Goal: Task Accomplishment & Management: Use online tool/utility

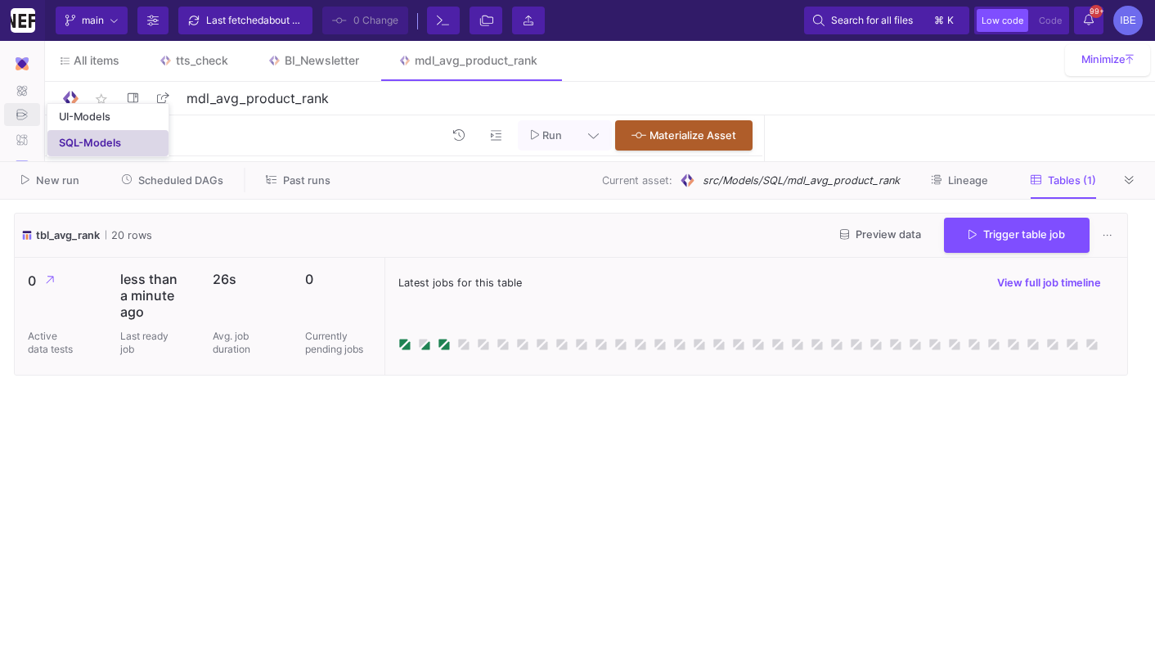
click at [69, 137] on div "SQL-Models" at bounding box center [90, 143] width 62 height 13
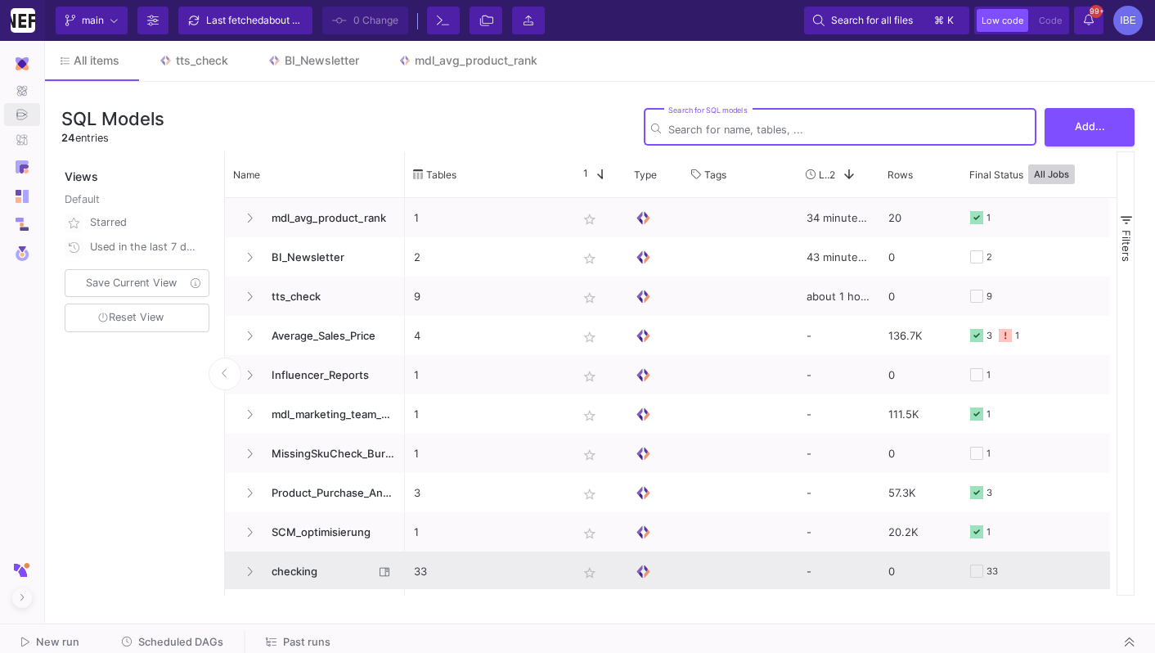
click at [319, 574] on span "checking" at bounding box center [318, 571] width 112 height 38
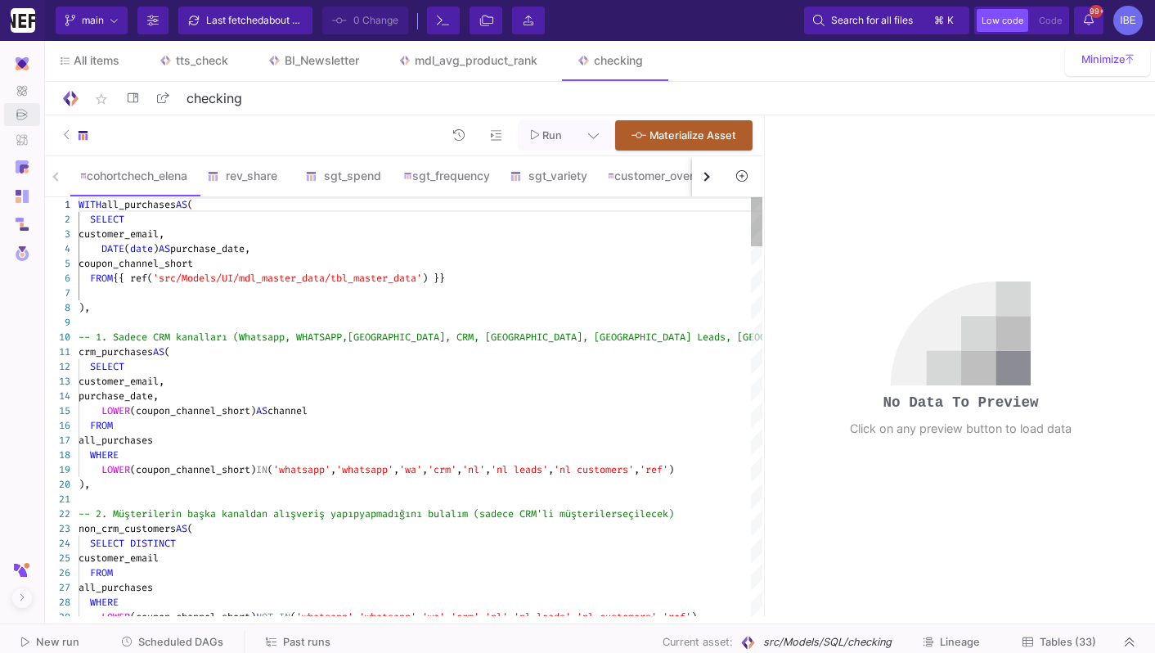
click at [739, 169] on button at bounding box center [742, 176] width 38 height 25
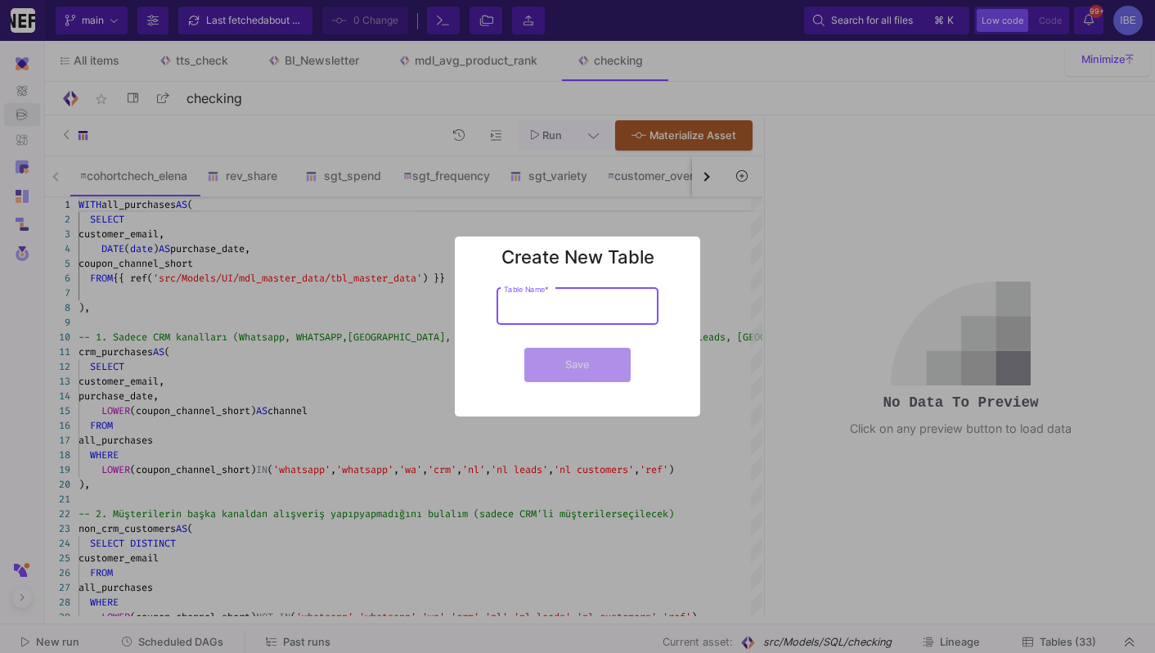
click at [643, 249] on h2 "Create New Table" at bounding box center [578, 260] width 226 height 29
click at [680, 206] on div at bounding box center [577, 326] width 1155 height 653
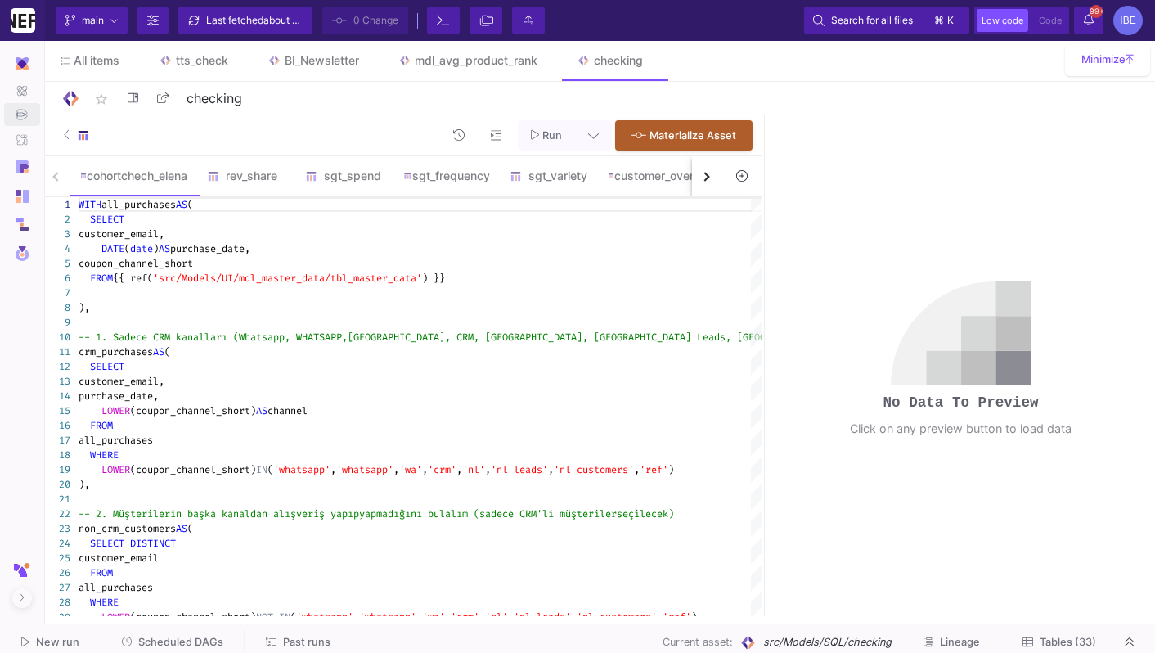
click at [699, 179] on button "button" at bounding box center [706, 176] width 29 height 40
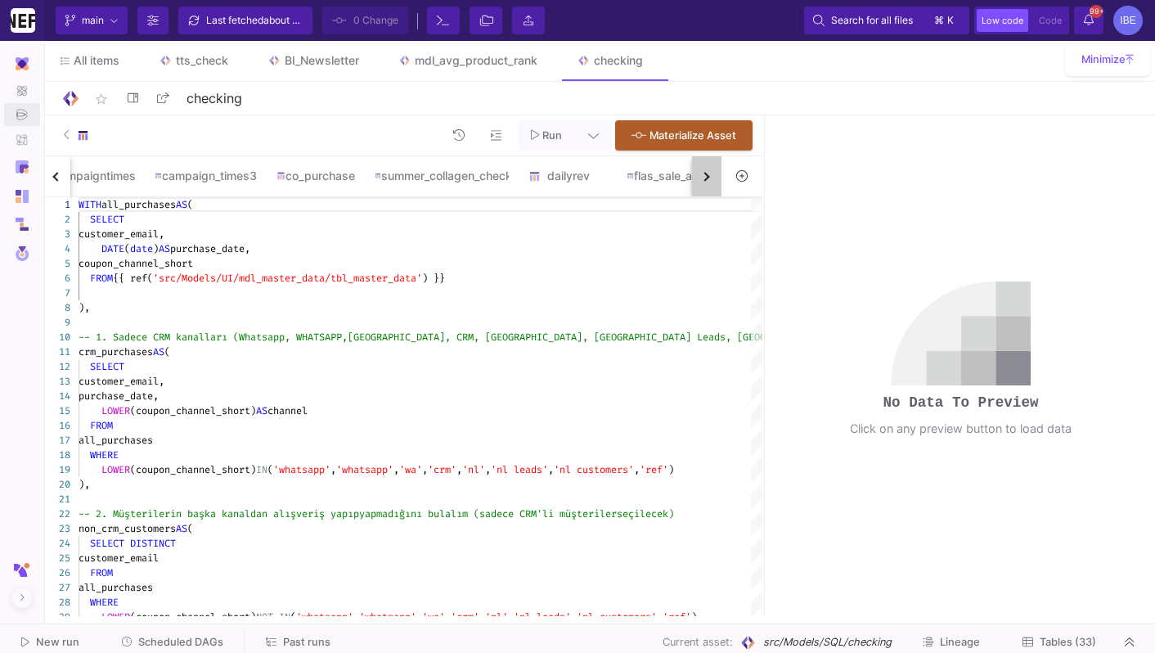
click at [699, 179] on button "button" at bounding box center [706, 176] width 29 height 40
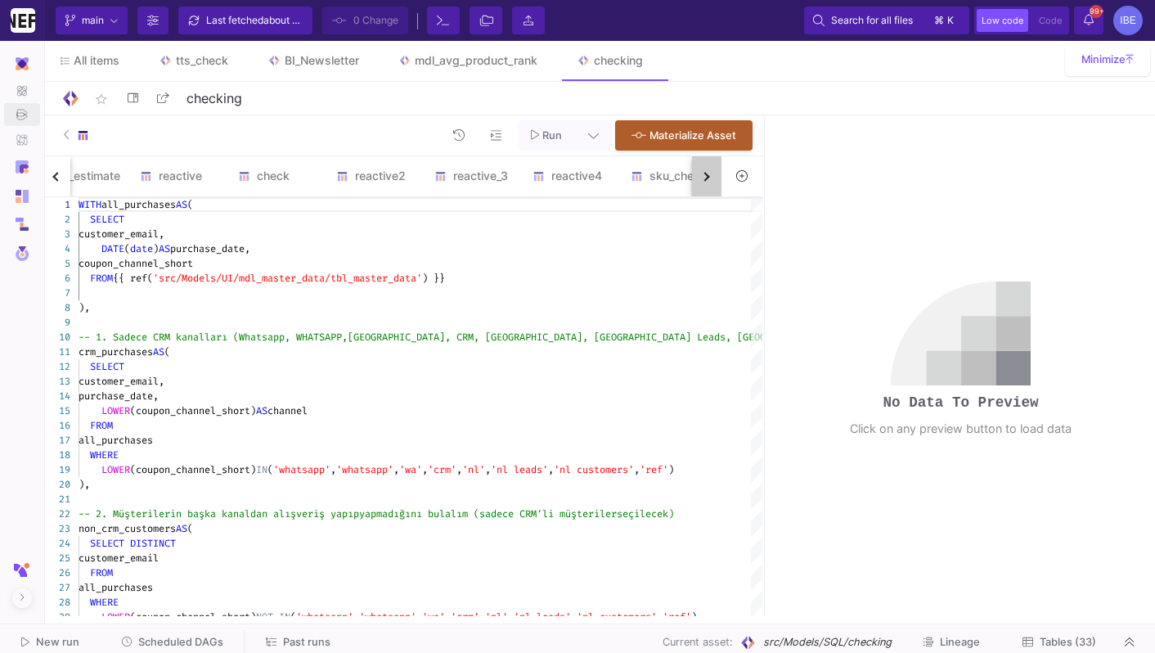
click at [699, 179] on button "button" at bounding box center [706, 176] width 29 height 40
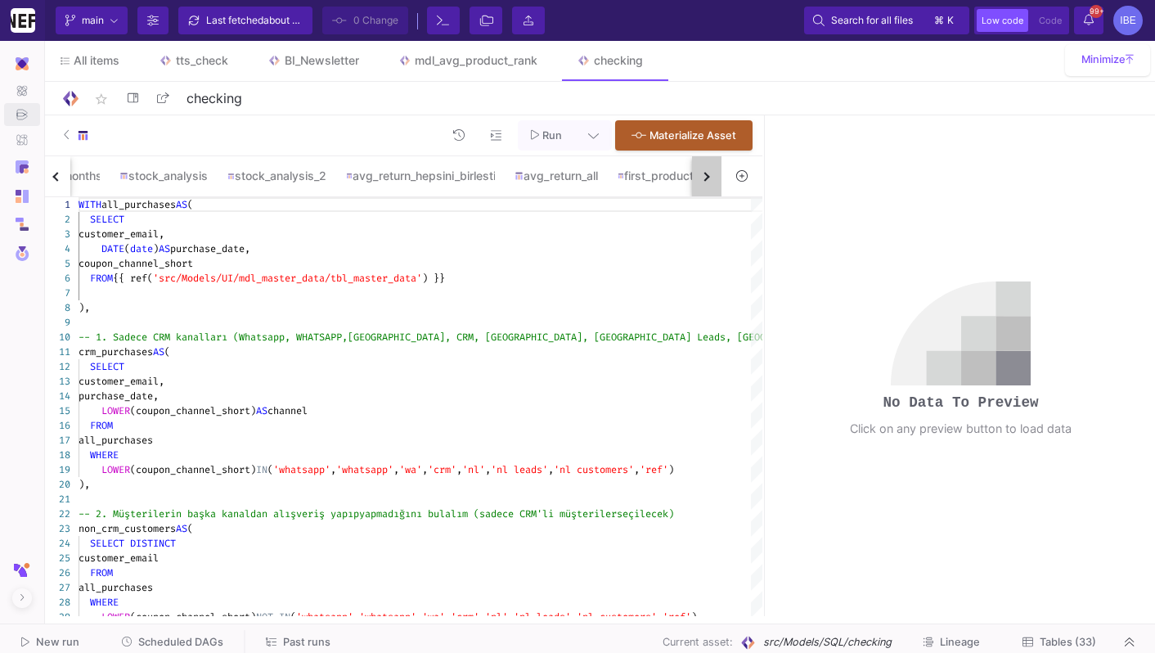
click at [699, 179] on button "button" at bounding box center [706, 176] width 29 height 40
click at [699, 179] on div "cohortchech_elena rev_share sgt_spend sgt_frequency sgt_variety customer_overla…" at bounding box center [381, 176] width 681 height 41
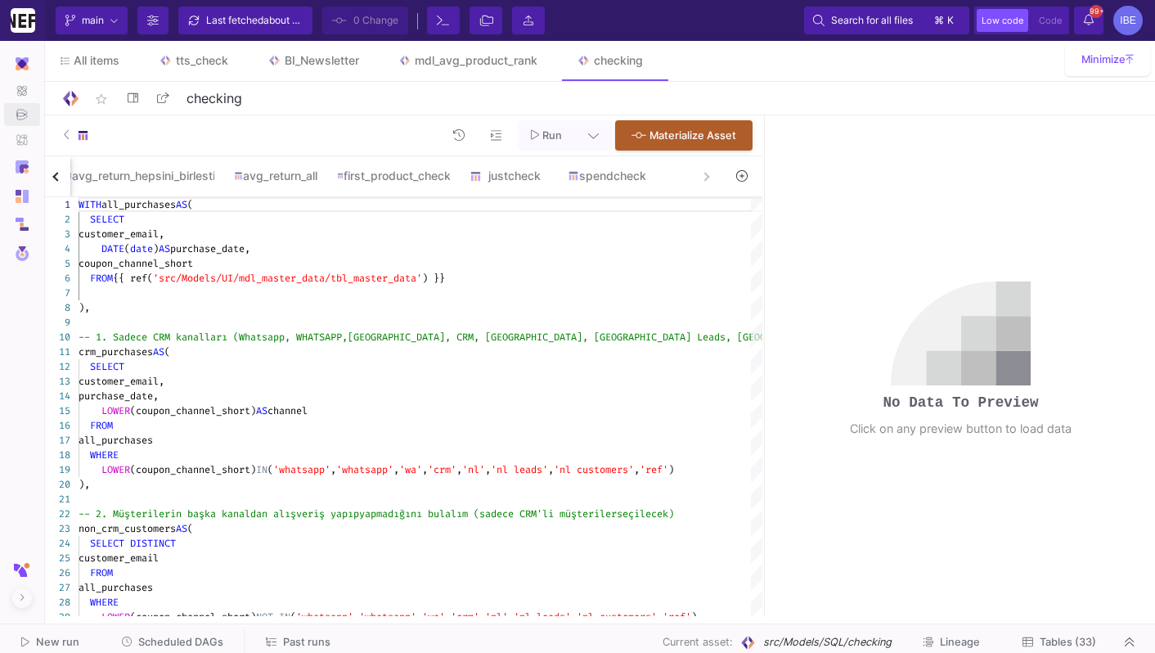
click at [699, 179] on div "cohortchech_elena rev_share sgt_spend sgt_frequency sgt_variety customer_overla…" at bounding box center [381, 176] width 681 height 41
click at [646, 177] on div "spendcheck" at bounding box center [607, 175] width 79 height 13
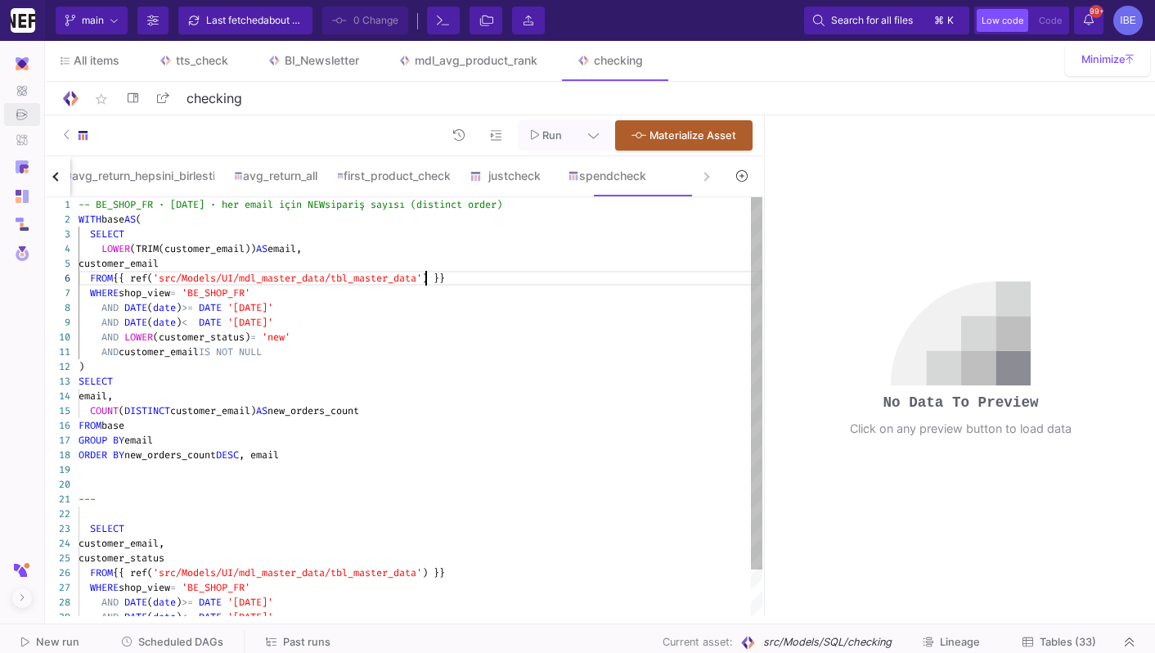
click at [422, 272] on span "'src/Models/UI/mdl_master_data/tbl_master_data'" at bounding box center [287, 278] width 269 height 13
type textarea "-- BE_SHOP_FR · [DATE] · her email için NEW sipariş sayısı (distinct order) WIT…"
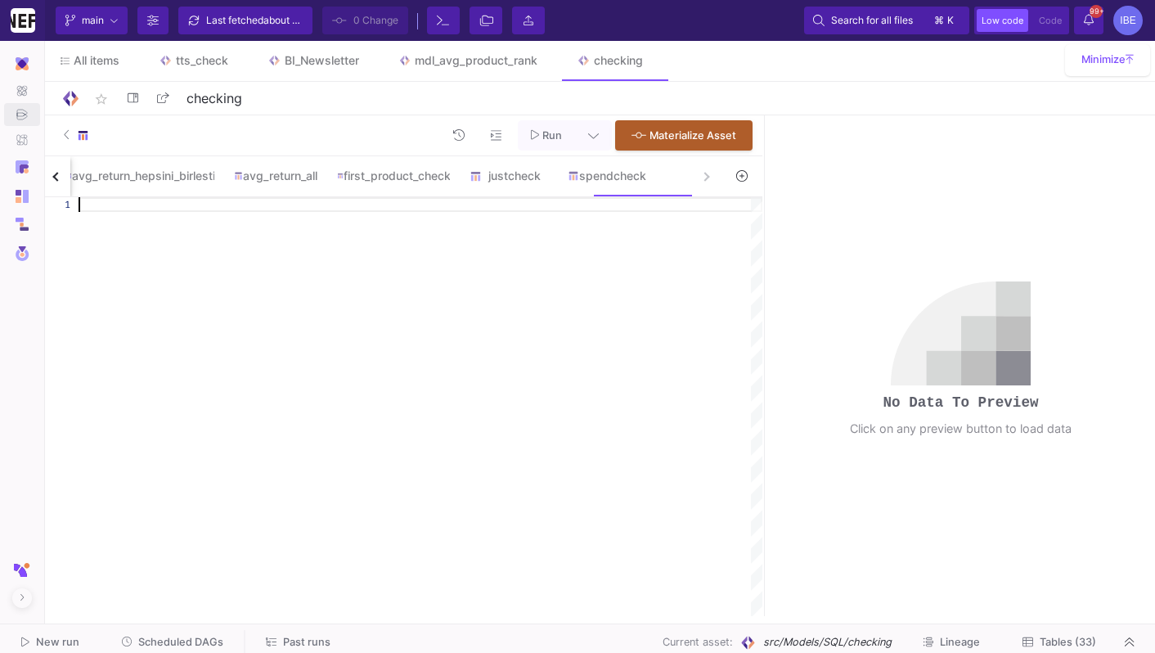
paste textarea "FROM {{ ref('src/Models/UI/mdl_master_data/tbl_master_data') }}"
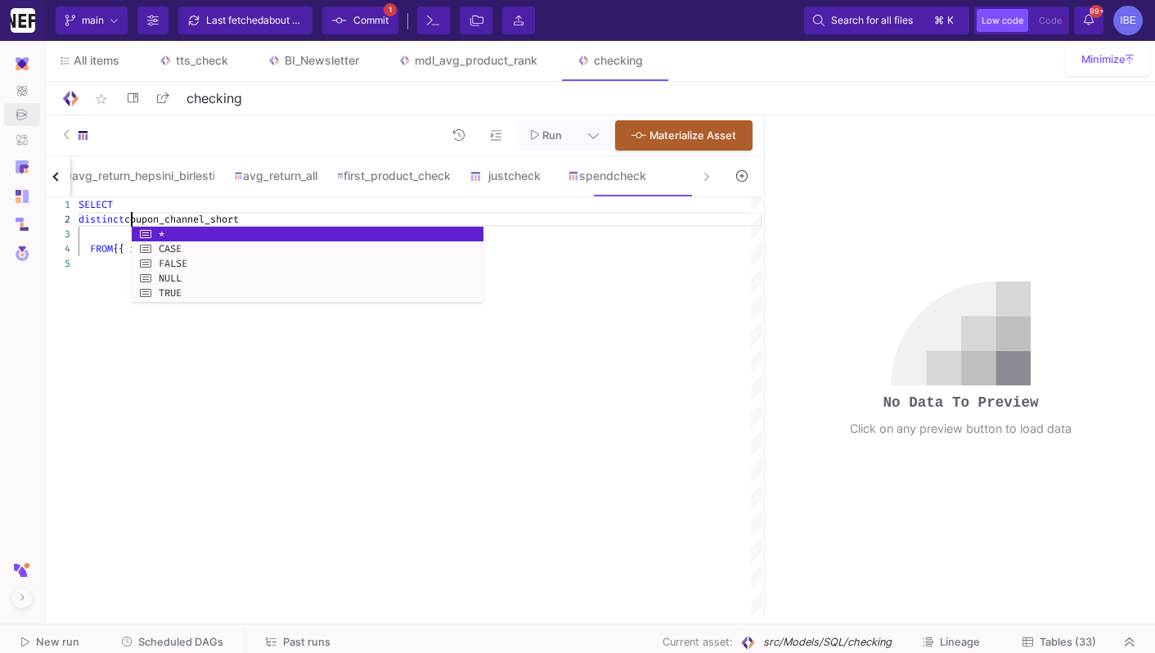
scroll to position [14, 52]
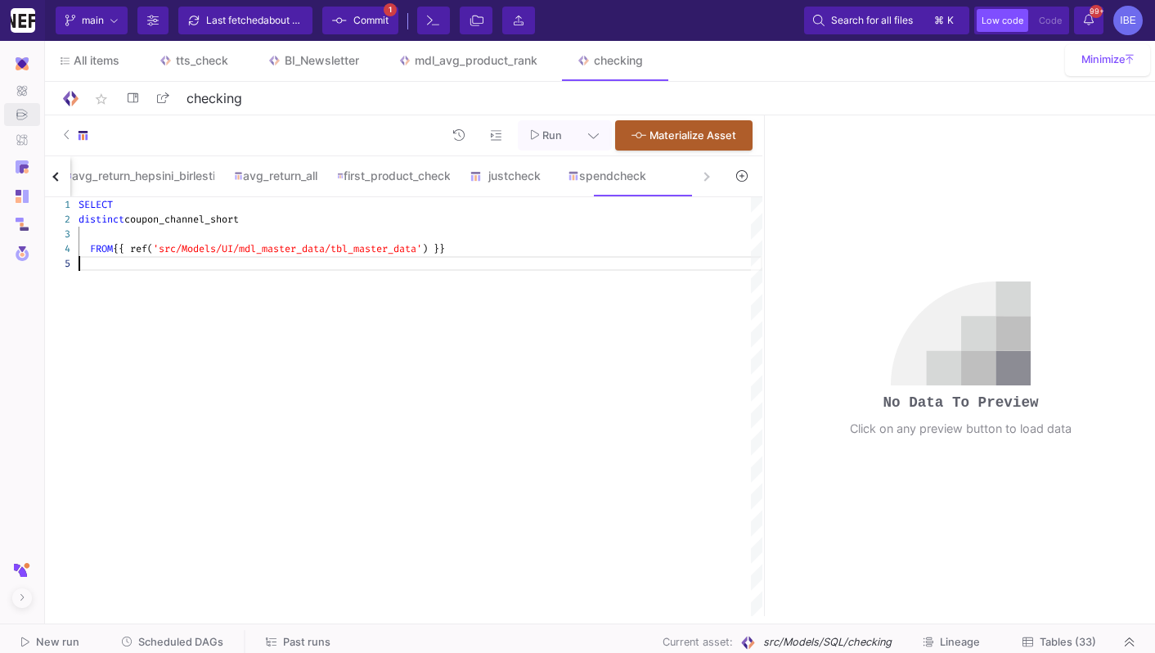
click at [111, 261] on div at bounding box center [421, 263] width 684 height 15
type textarea "SELECT distinct coupon_channel_short FROM {{ ref('src/Models/UI/mdl_master_data…"
click at [363, 25] on span "Commit" at bounding box center [370, 20] width 35 height 25
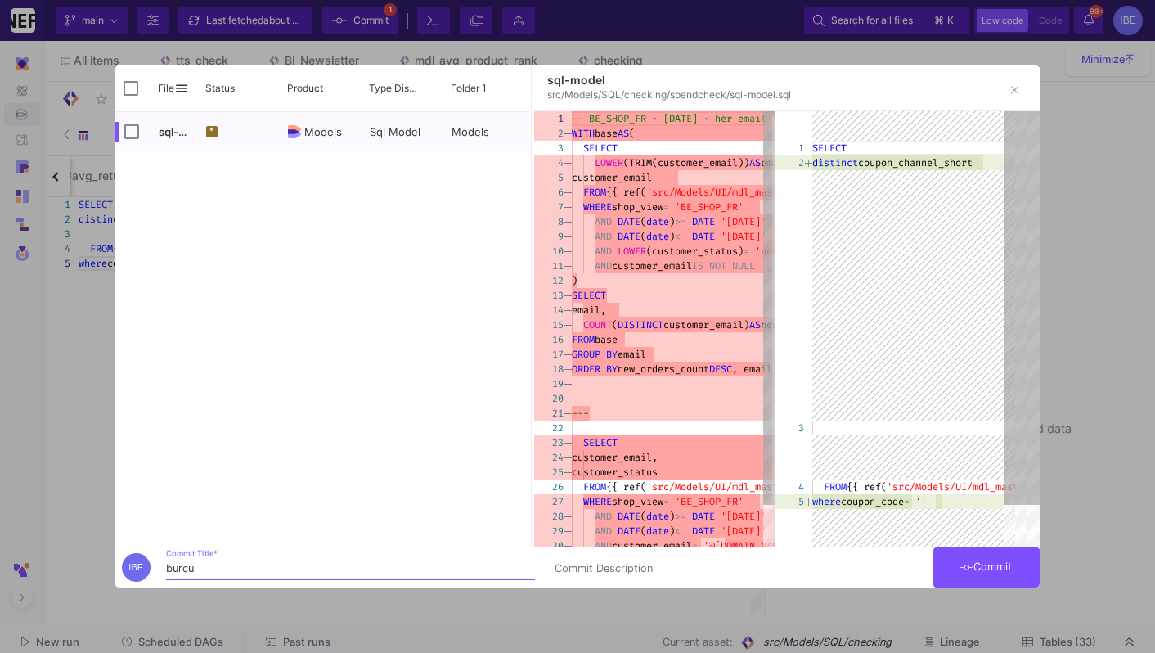
type input "burcu"
click at [137, 131] on input "Press Space to toggle row selection (unchecked)" at bounding box center [131, 131] width 15 height 15
checkbox input "true"
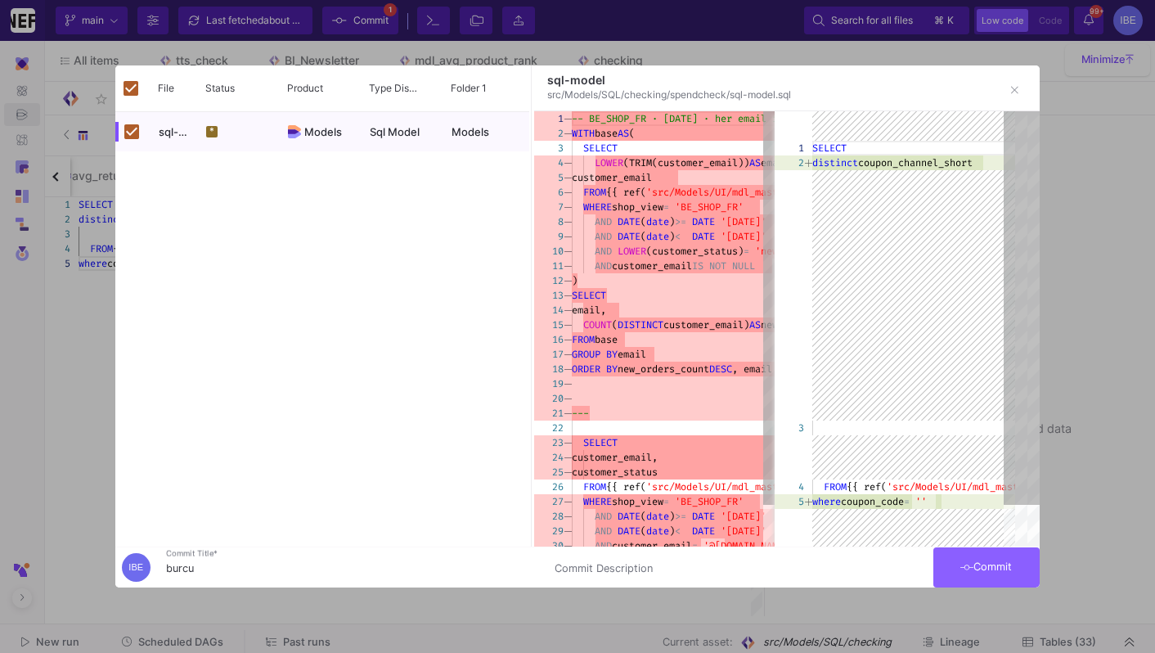
click at [992, 565] on span "Commit" at bounding box center [987, 566] width 52 height 12
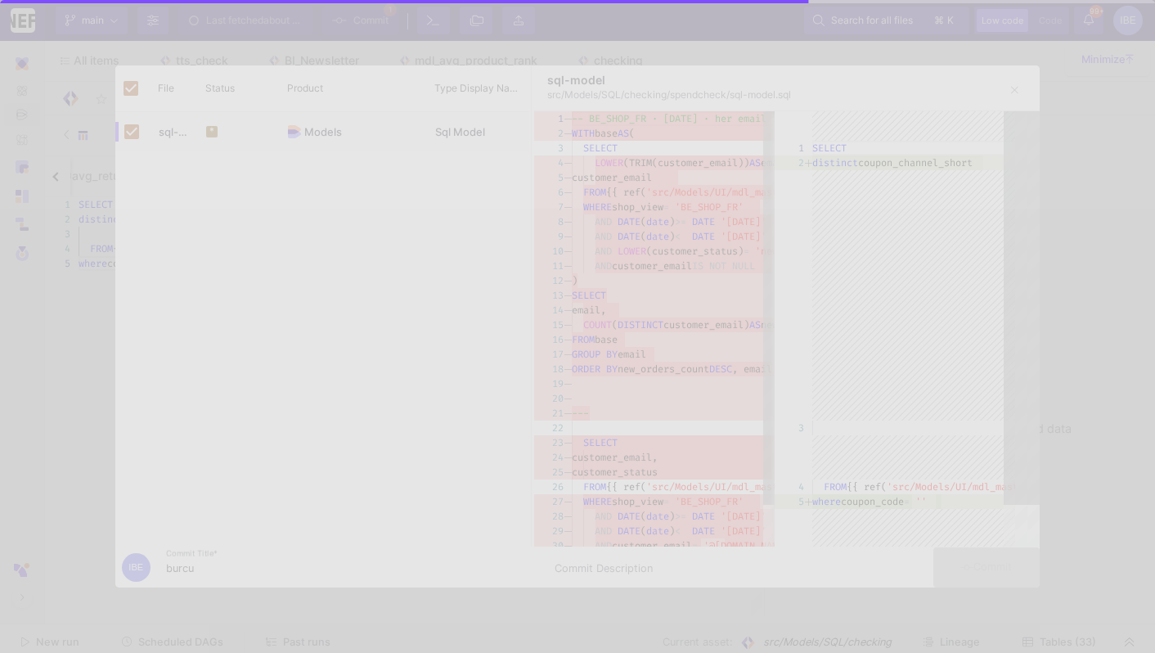
checkbox input "false"
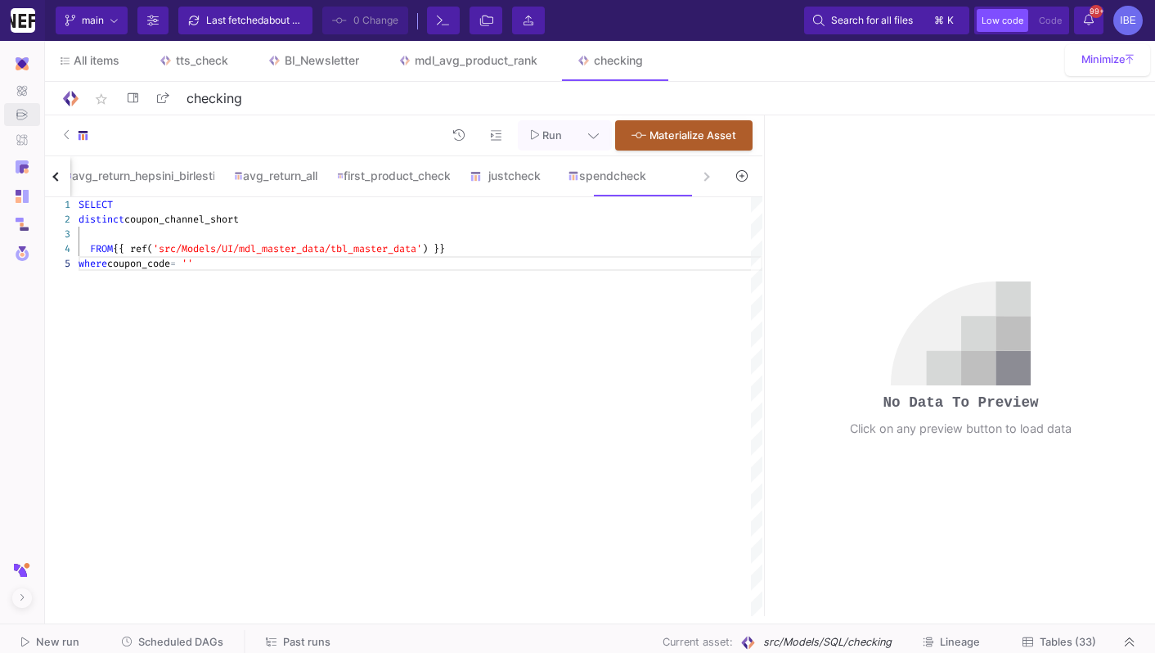
click at [544, 134] on span "Run" at bounding box center [552, 135] width 20 height 12
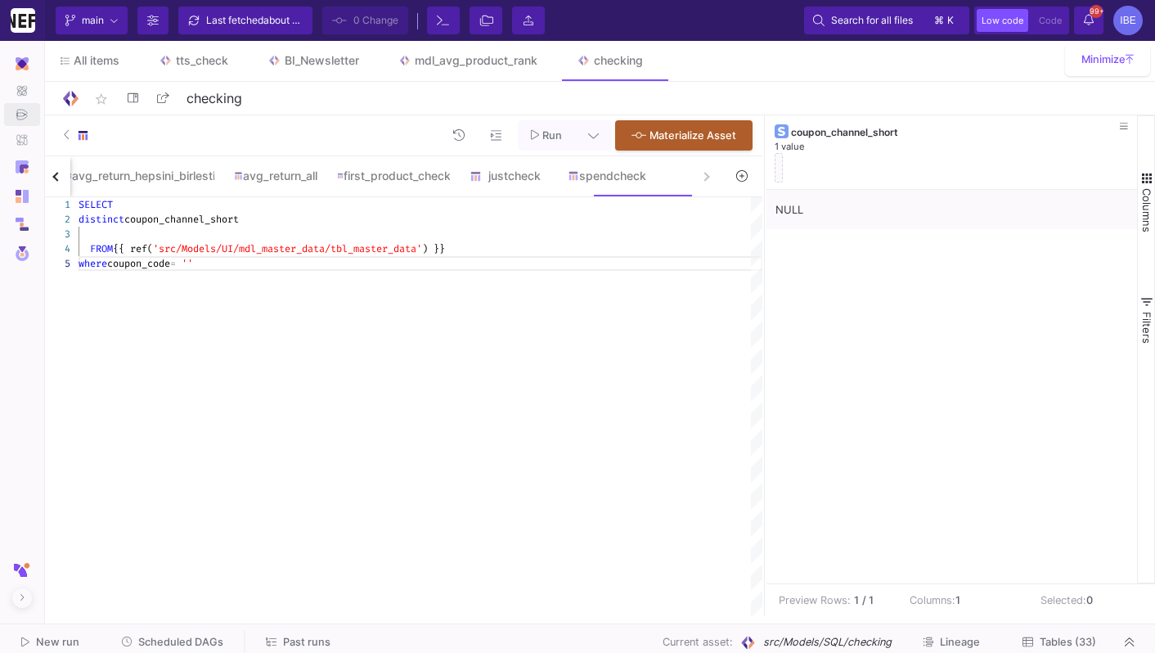
click at [202, 263] on textarea "SELECT distinct coupon_channel_short FROM {{ ref('src/Models/UI/mdl_master_data…" at bounding box center [202, 263] width 1 height 15
paste textarea "CERISE"
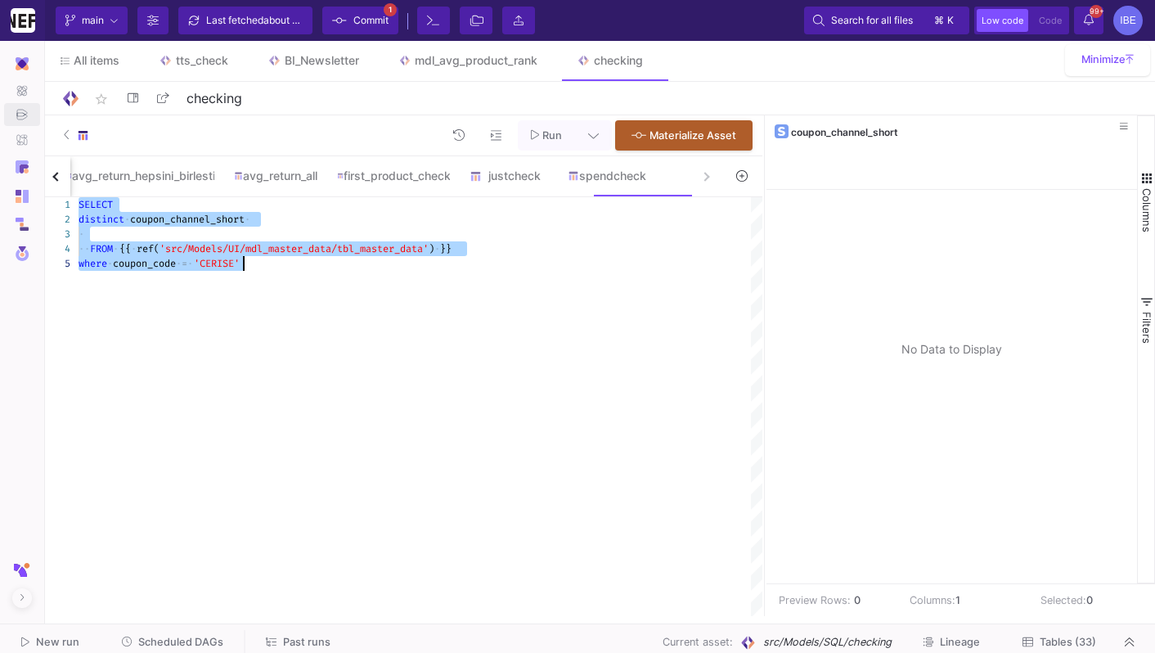
click at [248, 277] on div "SELECT · ·· FROM · {{ · ref( 'src/Models/UI/mdl_master_data/tbl_master_data' ) …" at bounding box center [421, 406] width 684 height 419
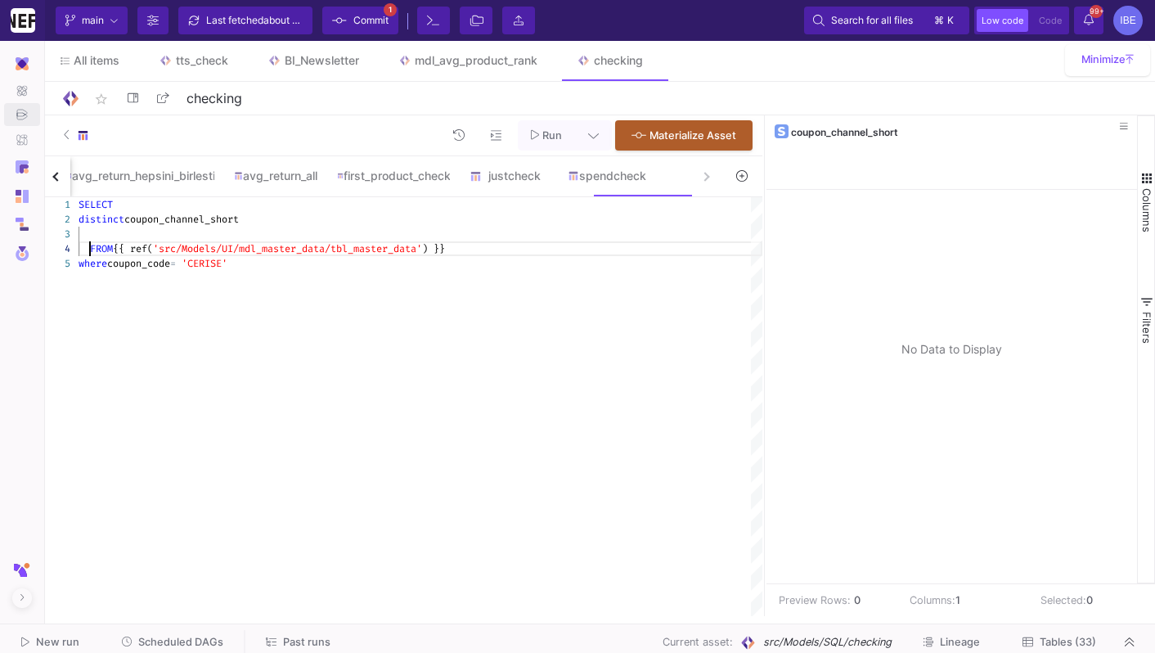
click at [93, 251] on span "FROM" at bounding box center [101, 248] width 23 height 13
click at [227, 262] on span "'CERISE'" at bounding box center [205, 263] width 46 height 13
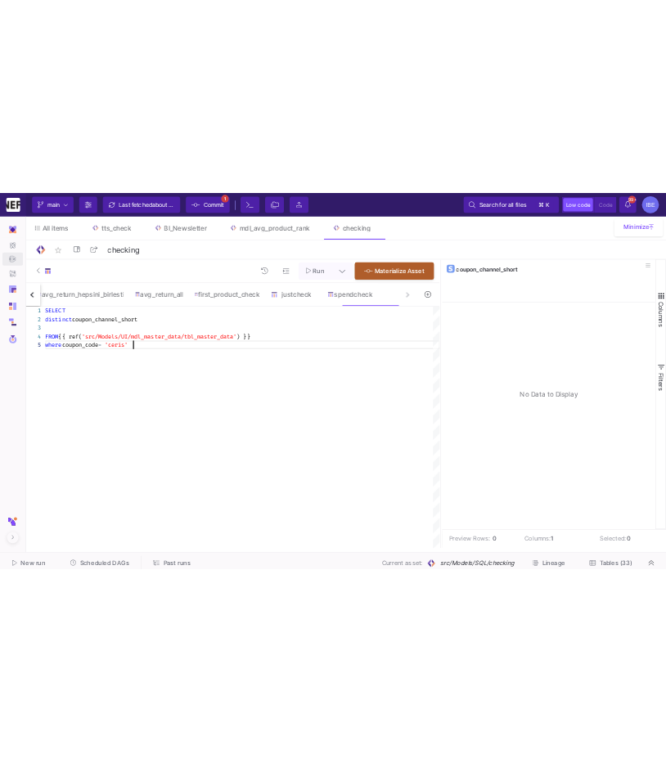
scroll to position [58, 159]
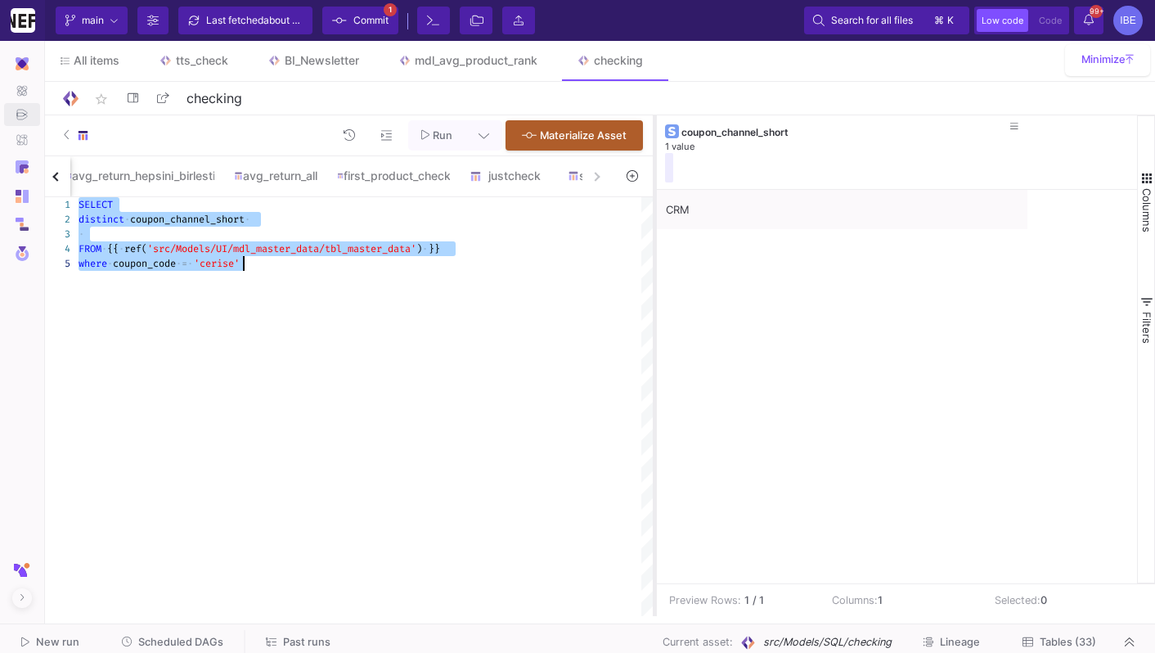
drag, startPoint x: 764, startPoint y: 287, endPoint x: 640, endPoint y: 287, distance: 124.4
click at [653, 287] on div at bounding box center [655, 365] width 4 height 501
type textarea "SELECT distinct coupon_channel_short FROM {{ ref('src/Models/UI/mdl_master_data…"
